Goal: Transaction & Acquisition: Purchase product/service

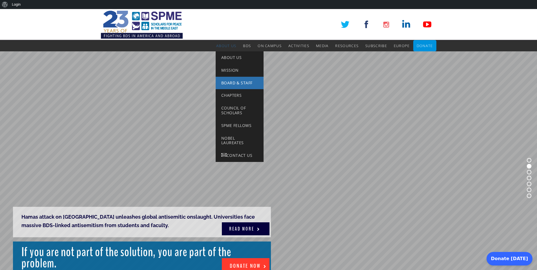
click at [224, 82] on span "Board & Staff" at bounding box center [236, 82] width 31 height 5
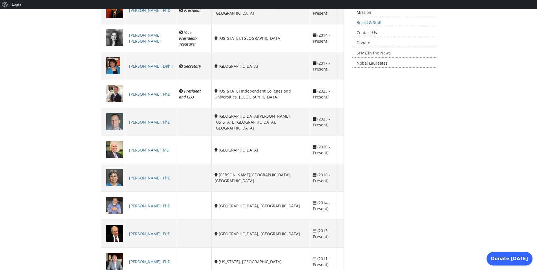
scroll to position [169, 0]
click at [359, 44] on link "Donate" at bounding box center [395, 42] width 84 height 9
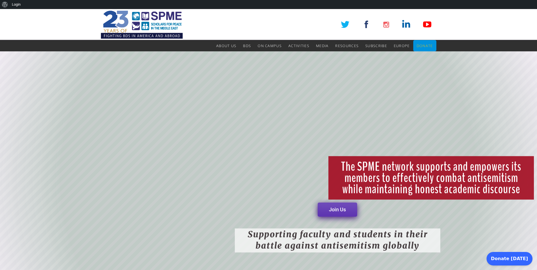
click at [428, 44] on span "Donate" at bounding box center [425, 45] width 16 height 5
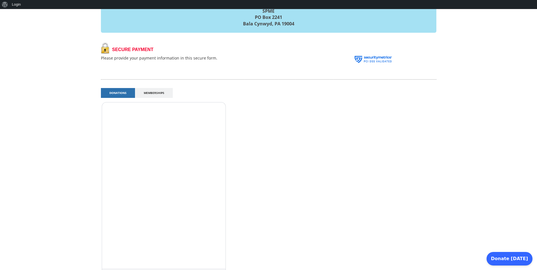
scroll to position [203, 0]
